Goal: Task Accomplishment & Management: Manage account settings

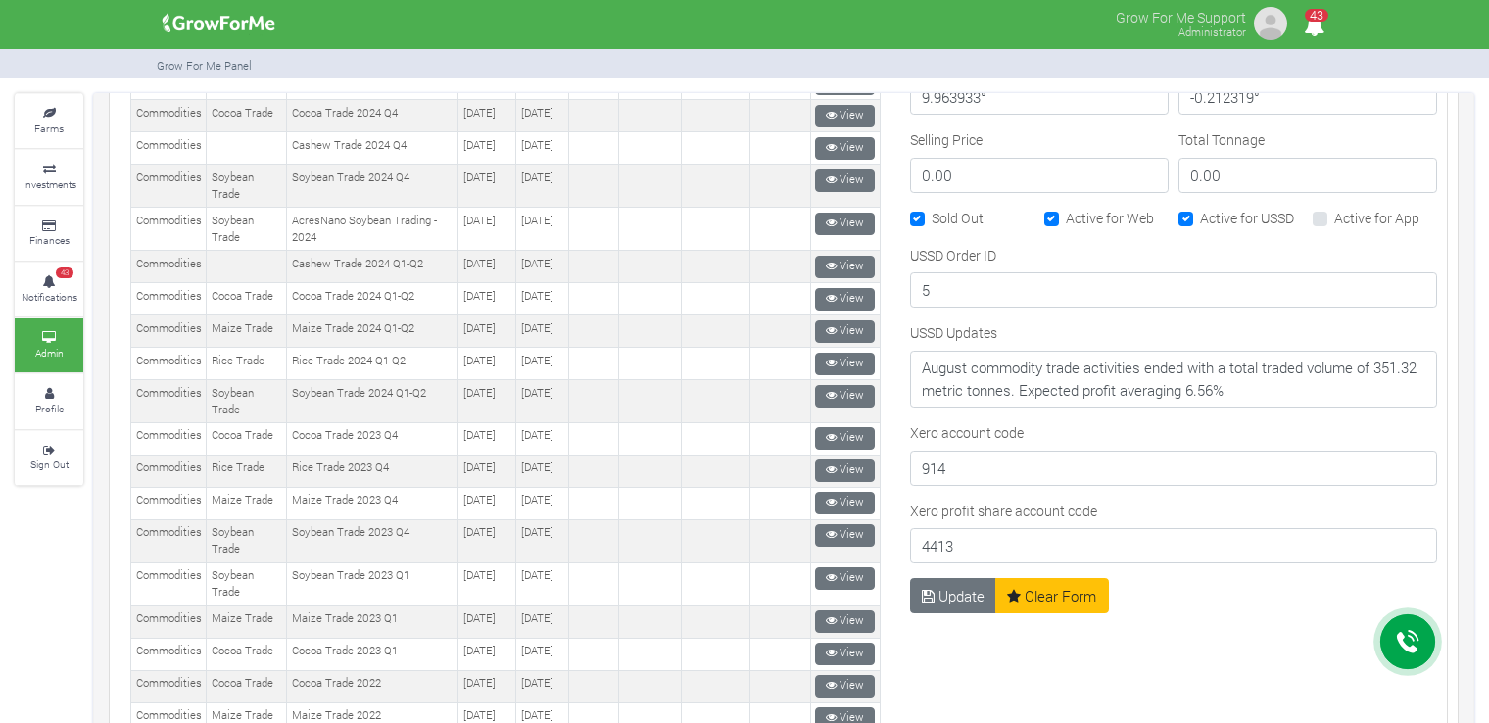
scroll to position [1120, 0]
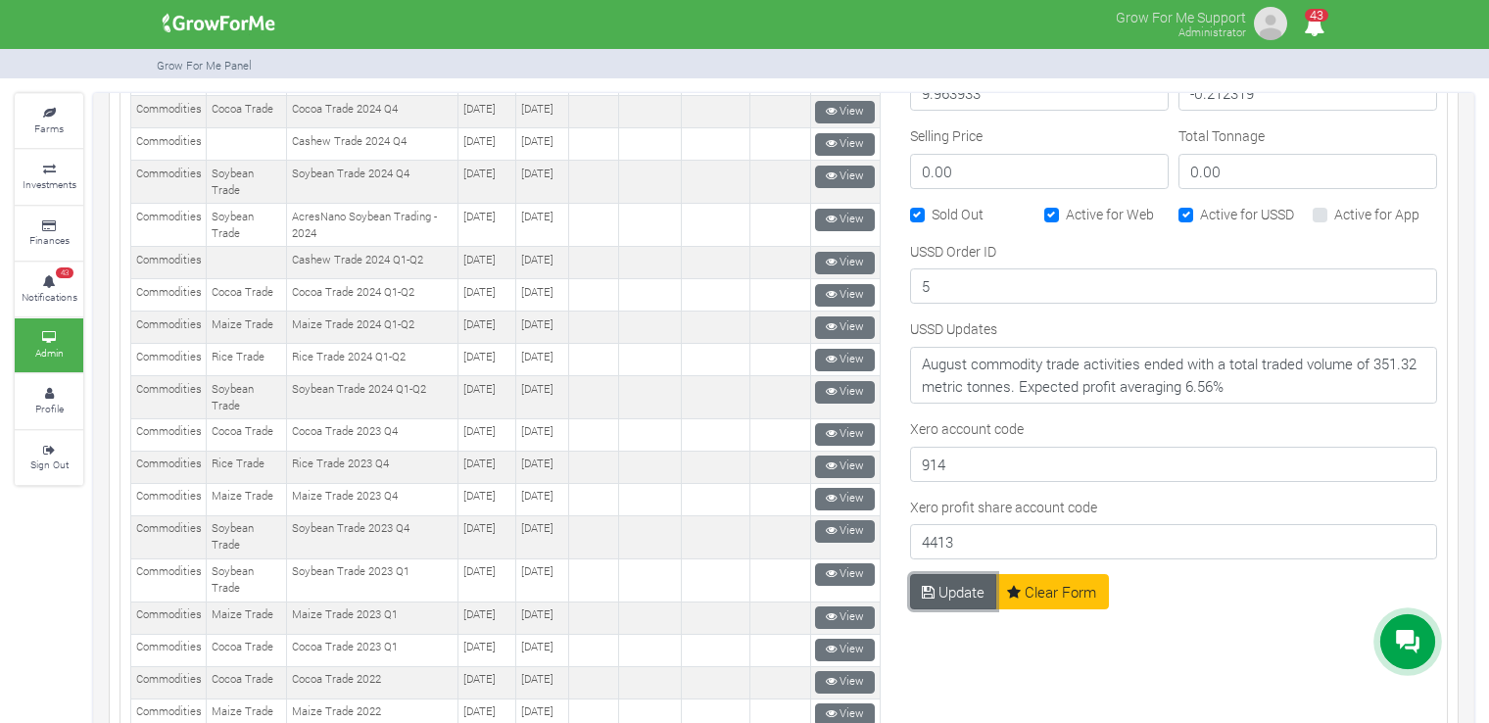
click at [951, 585] on button "Update" at bounding box center [953, 591] width 87 height 35
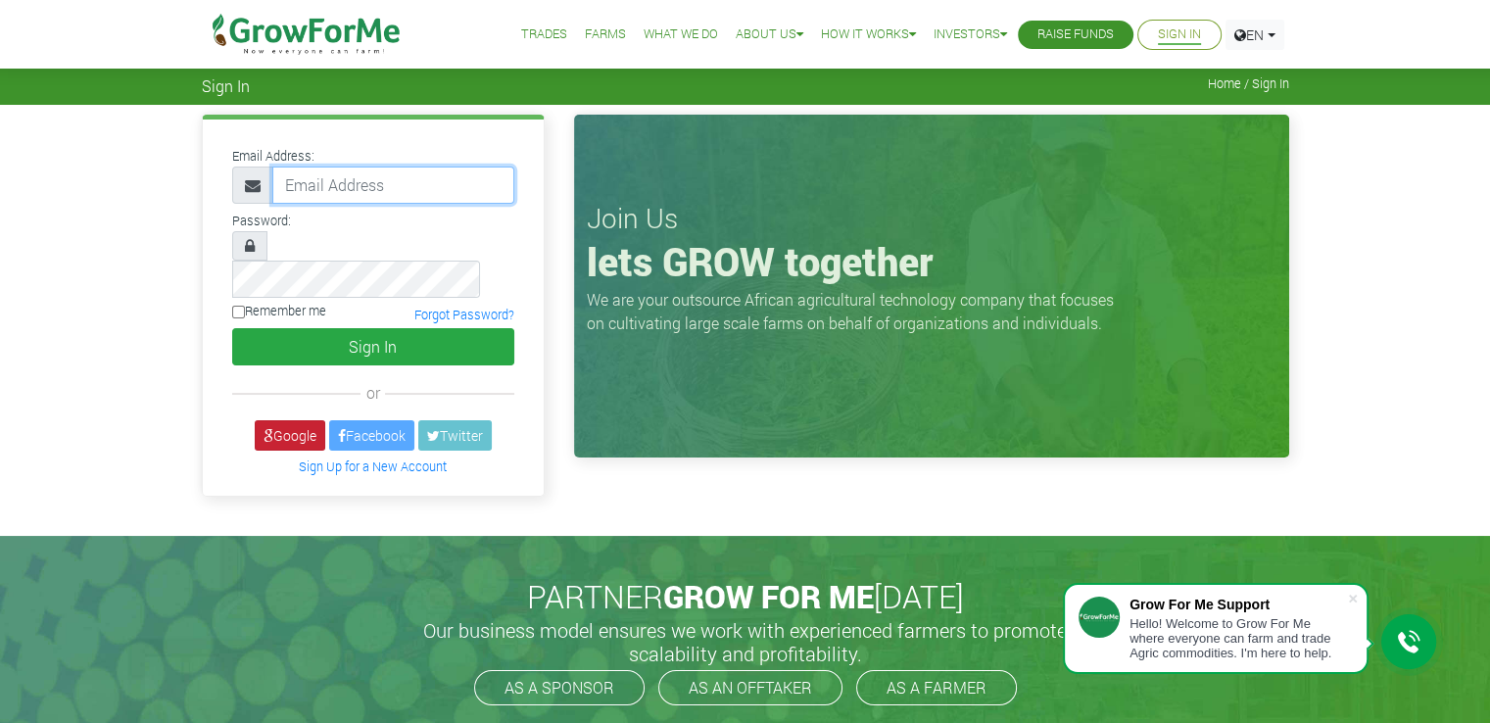
type input "[EMAIL_ADDRESS][DOMAIN_NAME]"
click at [276, 420] on link "Google" at bounding box center [290, 435] width 71 height 30
